Goal: Task Accomplishment & Management: Use online tool/utility

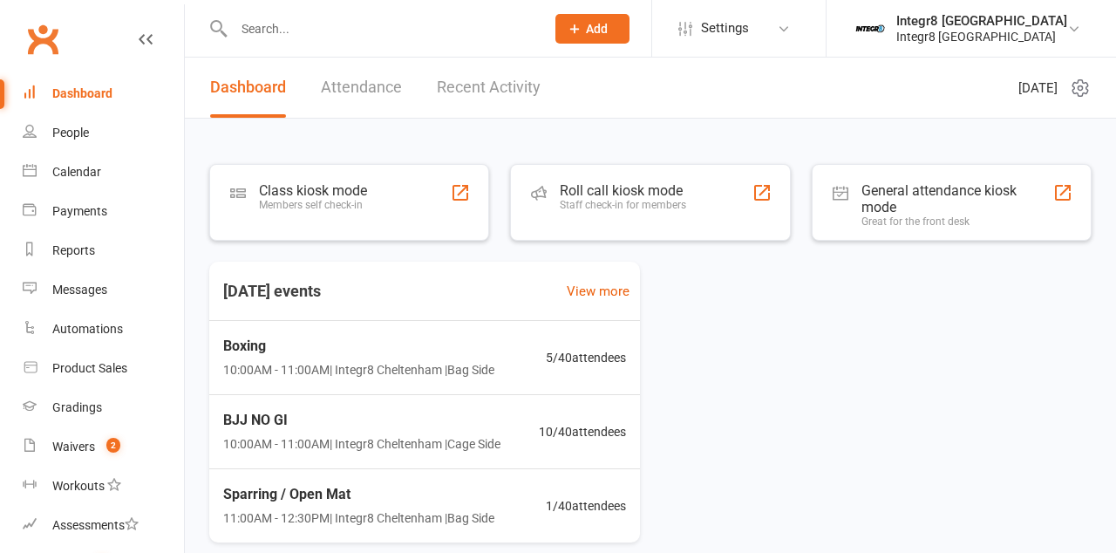
click at [667, 210] on div "Roll call kiosk mode Staff check-in for members" at bounding box center [623, 204] width 126 height 45
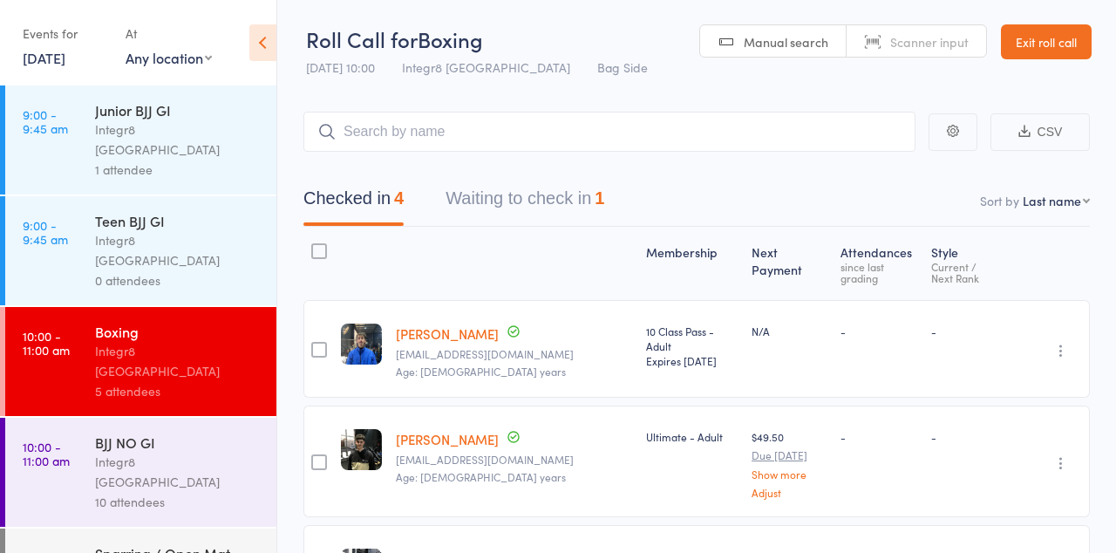
click at [195, 452] on div "Integr8 [GEOGRAPHIC_DATA]" at bounding box center [178, 472] width 167 height 40
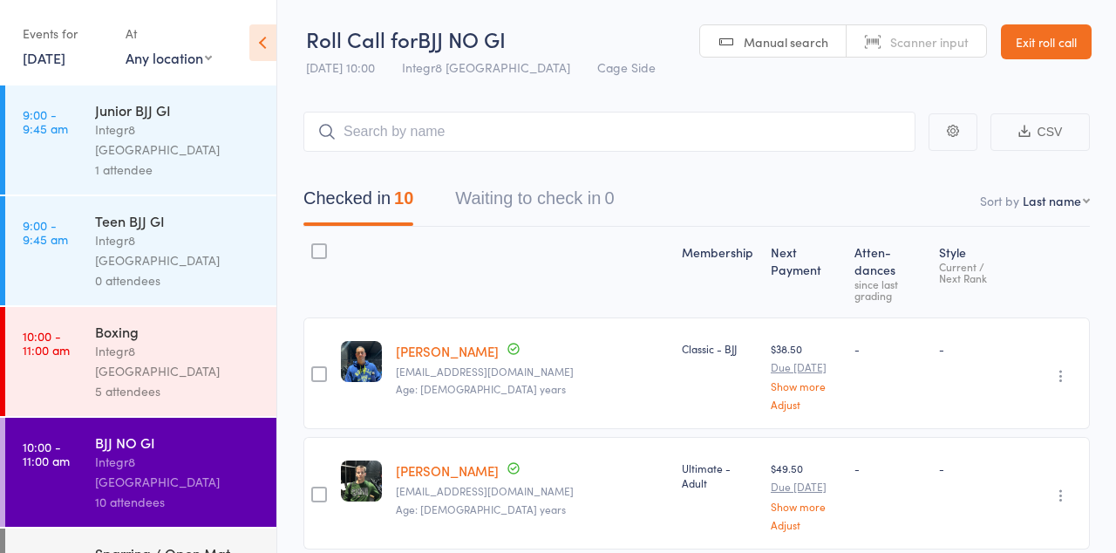
click at [269, 55] on icon at bounding box center [262, 42] width 27 height 37
